Goal: Task Accomplishment & Management: Manage account settings

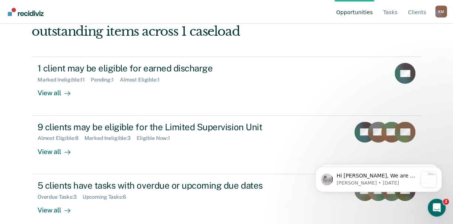
scroll to position [64, 0]
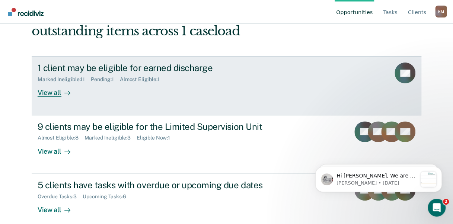
click at [47, 91] on div "View all" at bounding box center [59, 90] width 42 height 15
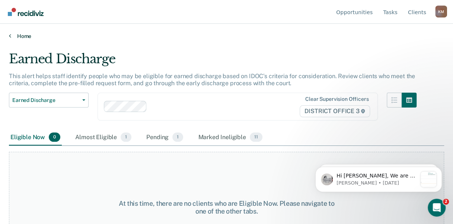
click at [24, 35] on link "Home" at bounding box center [226, 36] width 435 height 7
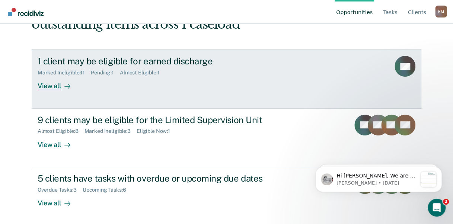
scroll to position [71, 0]
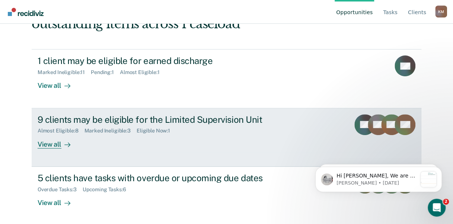
click at [53, 142] on div "View all" at bounding box center [59, 141] width 42 height 15
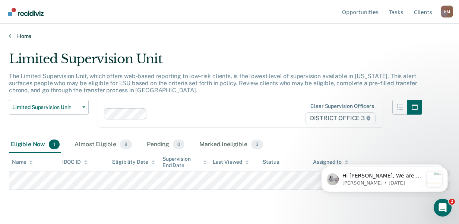
click at [23, 33] on link "Home" at bounding box center [229, 36] width 441 height 7
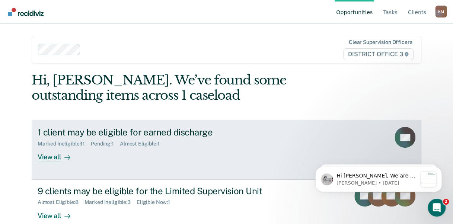
scroll to position [71, 0]
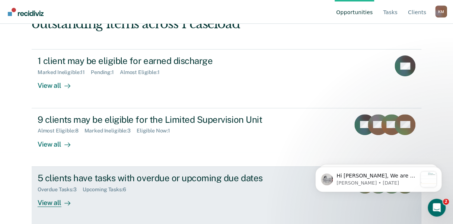
click at [52, 199] on div "View all" at bounding box center [59, 199] width 42 height 15
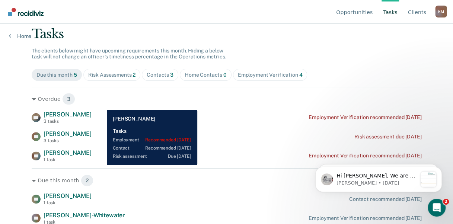
scroll to position [47, 0]
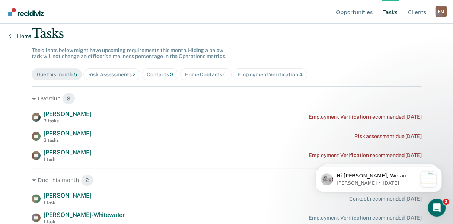
click at [21, 36] on link "Home" at bounding box center [20, 36] width 22 height 7
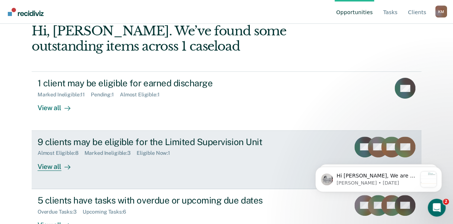
scroll to position [71, 0]
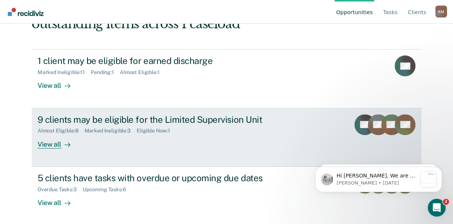
click at [50, 143] on div "View all" at bounding box center [59, 141] width 42 height 15
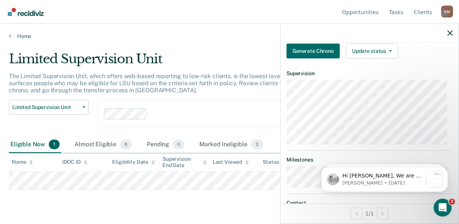
scroll to position [167, 0]
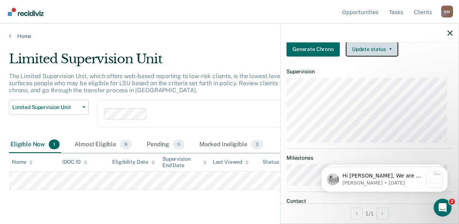
click at [389, 55] on button "Update status" at bounding box center [371, 49] width 52 height 15
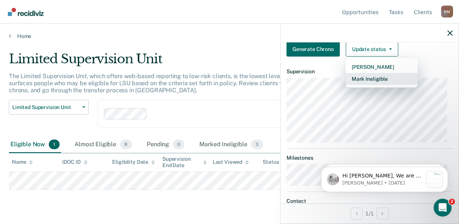
click at [368, 83] on button "Mark Ineligible" at bounding box center [381, 79] width 72 height 12
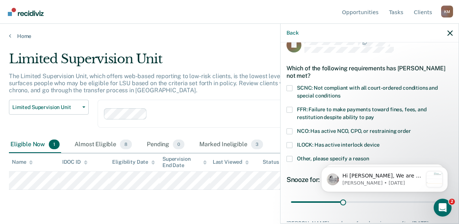
scroll to position [14, 0]
click at [289, 86] on span at bounding box center [289, 88] width 6 height 6
click at [340, 93] on input "SCNC: Not compliant with all court-ordered conditions and special conditions" at bounding box center [340, 93] width 0 height 0
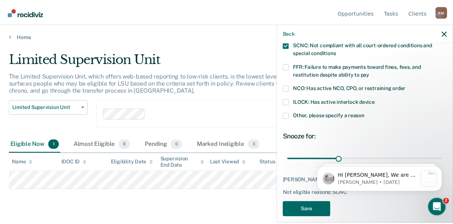
scroll to position [71, 0]
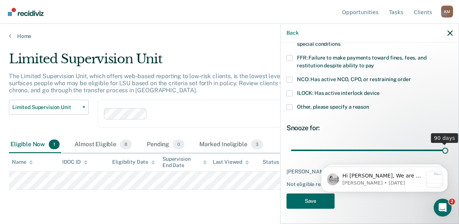
drag, startPoint x: 342, startPoint y: 140, endPoint x: 457, endPoint y: 147, distance: 115.3
type input "90"
click at [448, 147] on input "range" at bounding box center [369, 150] width 157 height 13
click at [312, 201] on button "Save" at bounding box center [310, 201] width 48 height 15
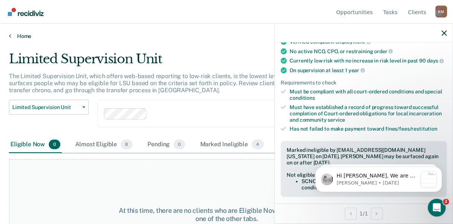
click at [10, 34] on icon at bounding box center [10, 36] width 2 height 6
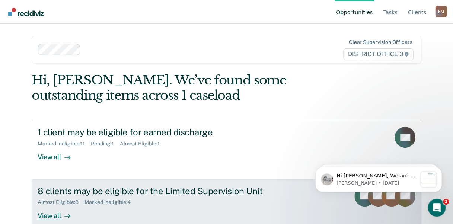
scroll to position [71, 0]
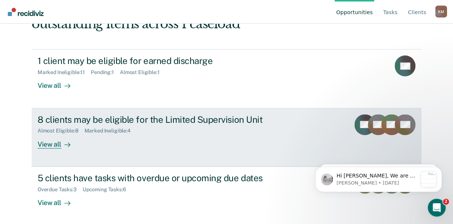
click at [49, 144] on div "View all" at bounding box center [59, 141] width 42 height 15
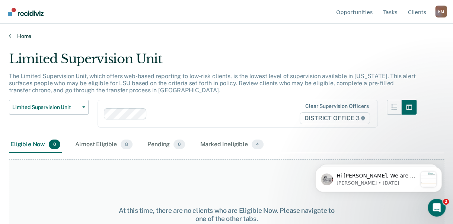
click at [9, 35] on icon at bounding box center [10, 36] width 2 height 6
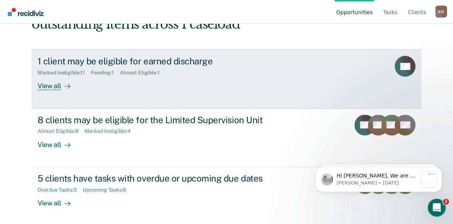
scroll to position [71, 0]
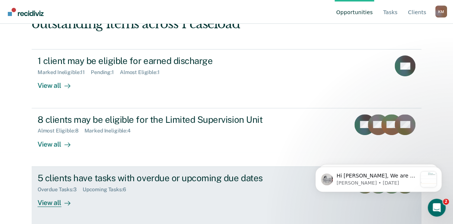
click at [54, 203] on div "View all" at bounding box center [59, 199] width 42 height 15
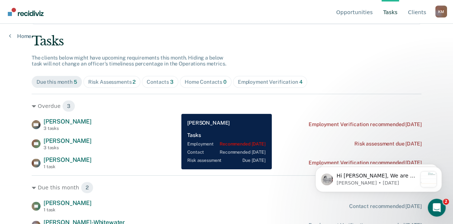
scroll to position [47, 0]
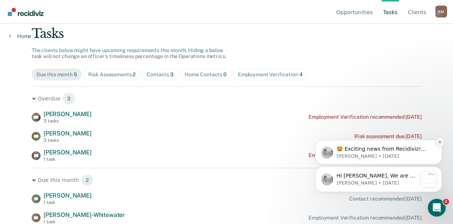
click at [440, 141] on icon "Dismiss notification" at bounding box center [440, 142] width 4 height 4
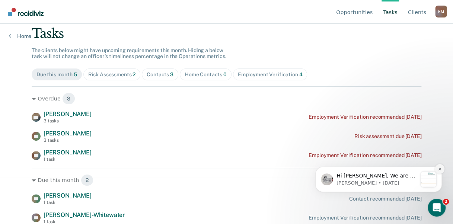
click at [440, 168] on icon "Dismiss notification" at bounding box center [440, 169] width 4 height 4
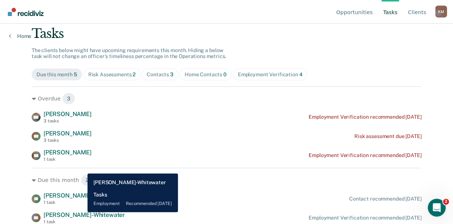
click at [82, 212] on span "[PERSON_NAME]-Whitewater" at bounding box center [84, 214] width 81 height 7
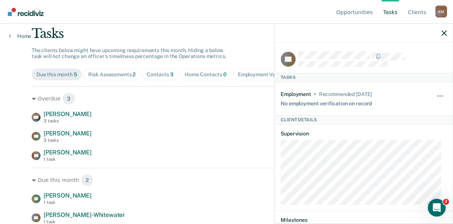
scroll to position [17, 0]
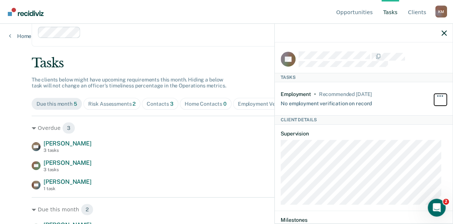
click at [434, 94] on button "button" at bounding box center [440, 100] width 13 height 12
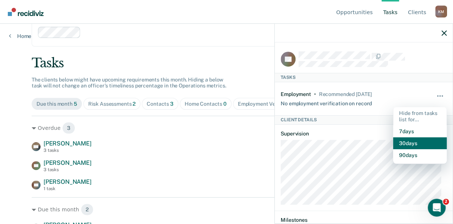
click at [405, 140] on button "30 days" at bounding box center [420, 143] width 54 height 12
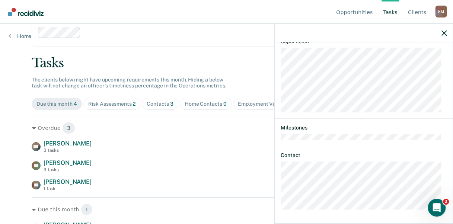
scroll to position [28, 0]
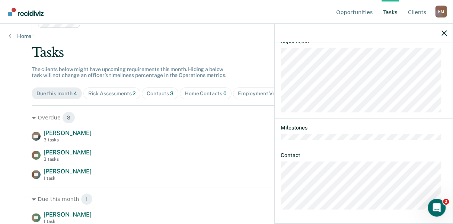
click at [106, 94] on div "Risk Assessments 2" at bounding box center [112, 93] width 48 height 6
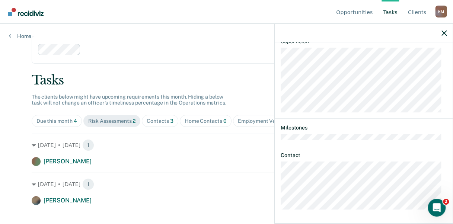
scroll to position [0, 0]
click at [165, 119] on div "Contacts 3" at bounding box center [160, 121] width 27 height 6
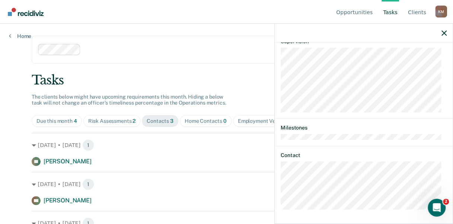
scroll to position [20, 0]
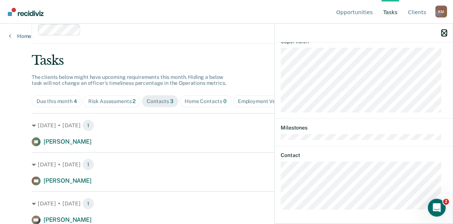
click at [446, 33] on icon "button" at bounding box center [443, 33] width 5 height 5
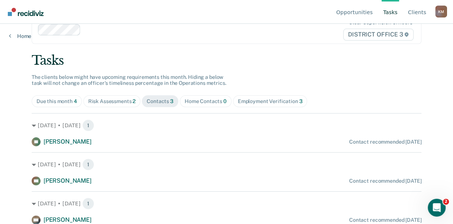
click at [273, 100] on div "Employment Verification 3" at bounding box center [270, 101] width 65 height 6
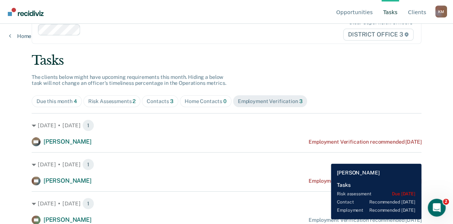
click at [325, 219] on div "Employment Verification recommended [DATE]" at bounding box center [365, 220] width 113 height 6
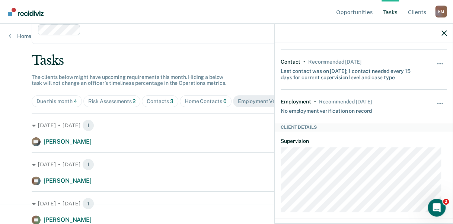
scroll to position [66, 0]
click at [437, 103] on span "button" at bounding box center [437, 103] width 1 height 1
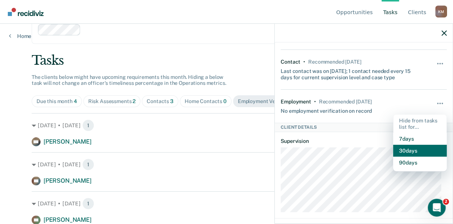
click at [397, 152] on button "30 days" at bounding box center [420, 151] width 54 height 12
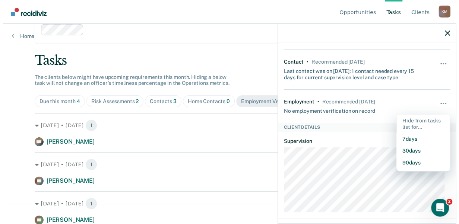
scroll to position [0, 0]
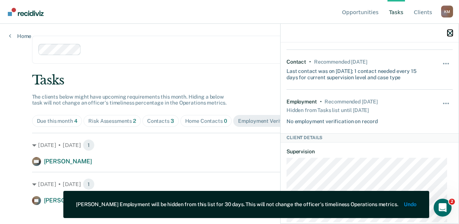
click at [450, 33] on icon "button" at bounding box center [449, 33] width 5 height 5
